Goal: Information Seeking & Learning: Check status

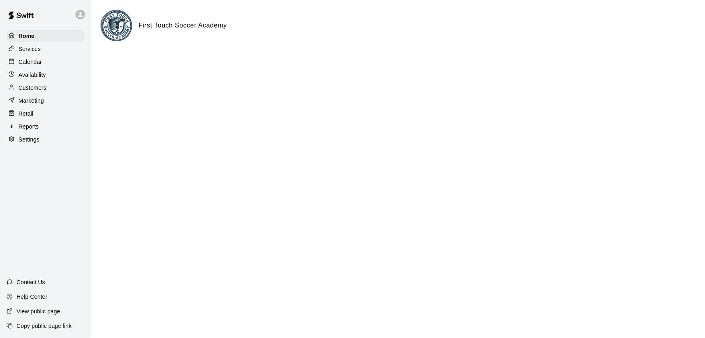
click at [26, 124] on div "Reports" at bounding box center [45, 126] width 78 height 12
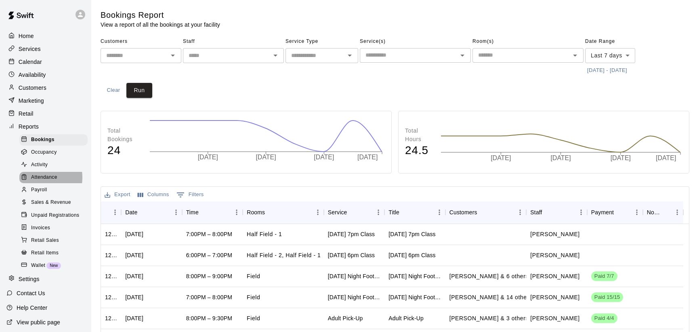
click at [34, 181] on span "Attendance" at bounding box center [44, 177] width 26 height 8
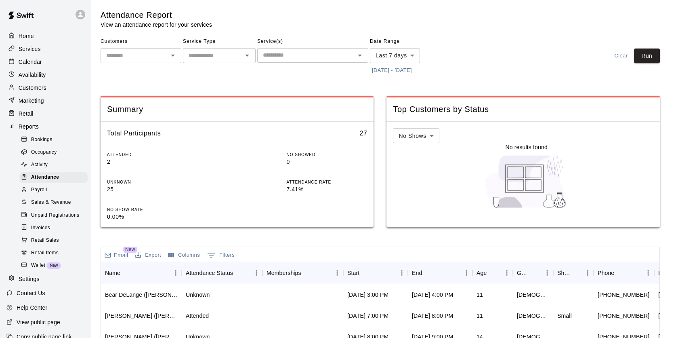
click at [36, 194] on span "Payroll" at bounding box center [39, 190] width 16 height 8
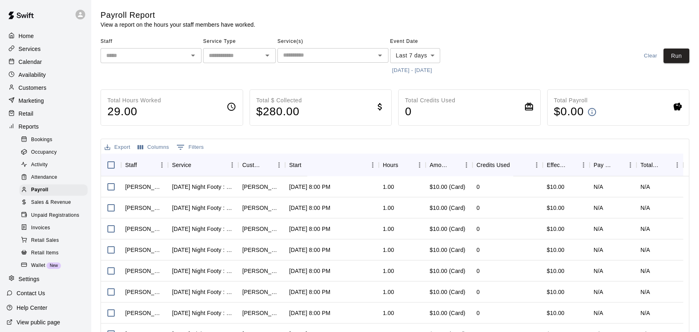
drag, startPoint x: 641, startPoint y: 0, endPoint x: 496, endPoint y: 18, distance: 146.5
click at [496, 18] on div "Payroll Report View a report on the hours your staff members have worked." at bounding box center [323, 19] width 444 height 19
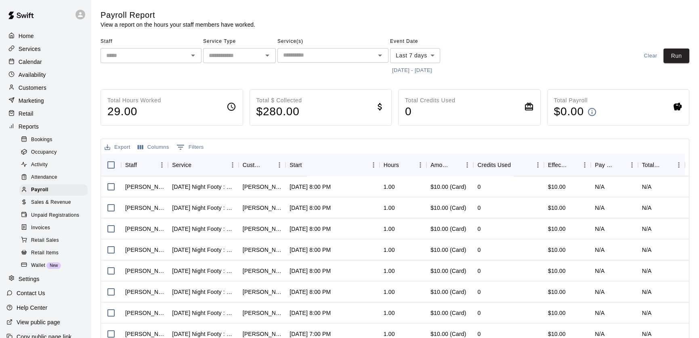
drag, startPoint x: 408, startPoint y: 0, endPoint x: 336, endPoint y: 13, distance: 73.8
click at [336, 13] on div "Payroll Report View a report on the hours your staff members have worked." at bounding box center [323, 19] width 444 height 19
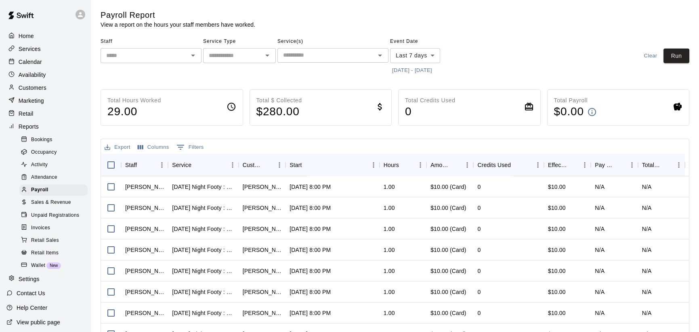
drag, startPoint x: 645, startPoint y: 0, endPoint x: 327, endPoint y: 12, distance: 318.1
click at [327, 12] on div "Payroll Report View a report on the hours your staff members have worked." at bounding box center [323, 19] width 444 height 19
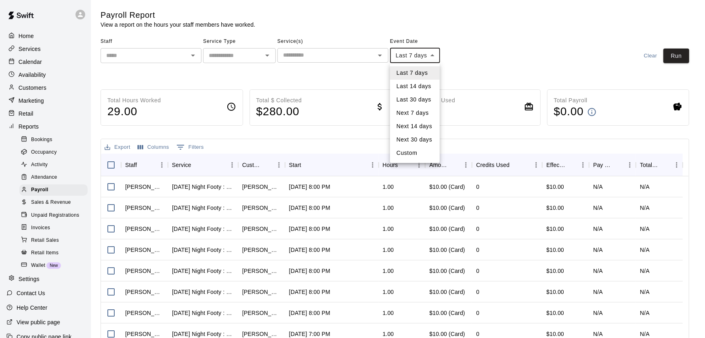
click at [436, 55] on body "Home Services Calendar Availability Customers Marketing Retail Reports Bookings…" at bounding box center [352, 212] width 705 height 425
click at [402, 155] on li "Custom" at bounding box center [415, 152] width 50 height 13
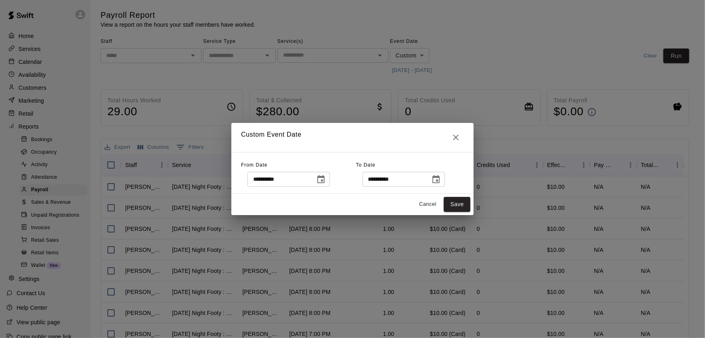
type input "******"
click at [326, 179] on icon "Choose date, selected date is Aug 4, 2025" at bounding box center [321, 179] width 10 height 10
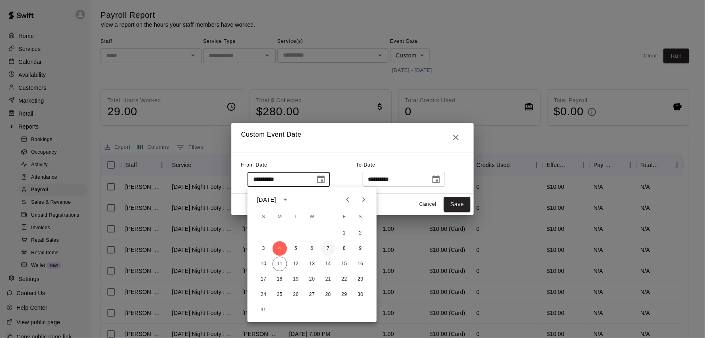
click at [325, 245] on button "7" at bounding box center [328, 248] width 15 height 15
type input "**********"
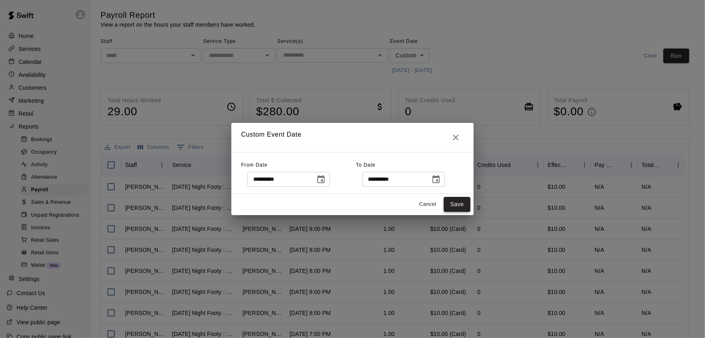
click at [456, 206] on button "Save" at bounding box center [457, 204] width 27 height 15
